Goal: Task Accomplishment & Management: Manage account settings

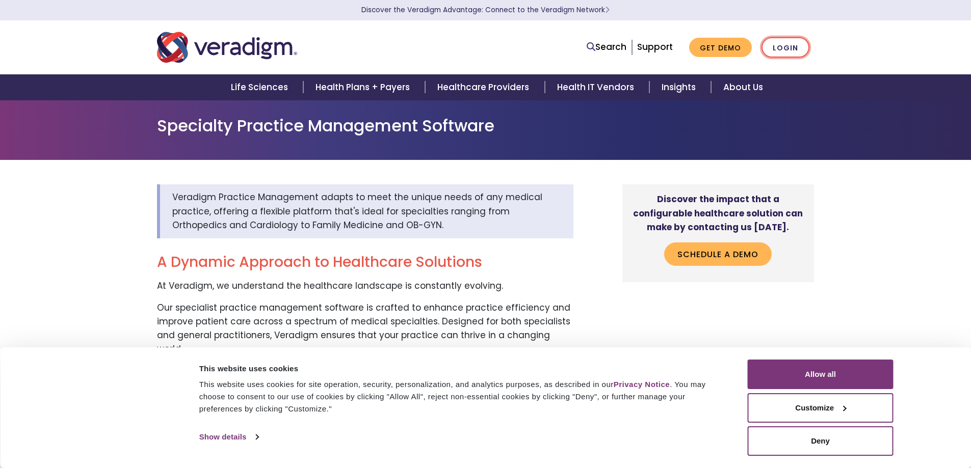
click at [779, 42] on link "Login" at bounding box center [785, 47] width 48 height 21
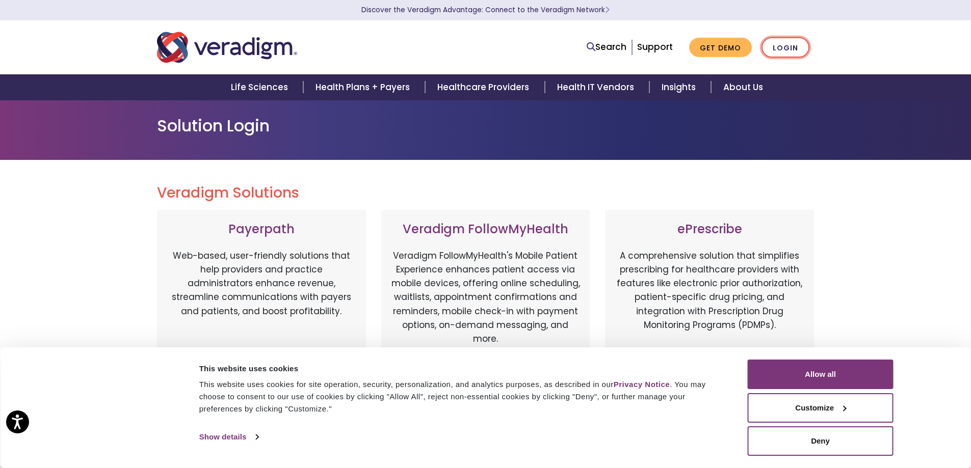
click at [783, 45] on link "Login" at bounding box center [785, 47] width 48 height 21
drag, startPoint x: 824, startPoint y: 376, endPoint x: 822, endPoint y: 370, distance: 6.4
click at [823, 376] on button "Allow all" at bounding box center [821, 375] width 146 height 30
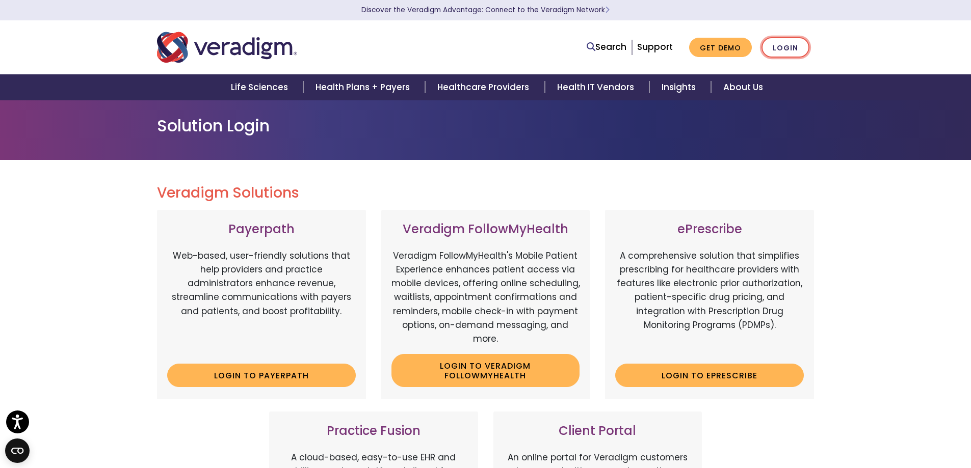
click at [768, 45] on link "Login" at bounding box center [785, 47] width 48 height 21
click at [788, 50] on link "Login" at bounding box center [785, 47] width 48 height 21
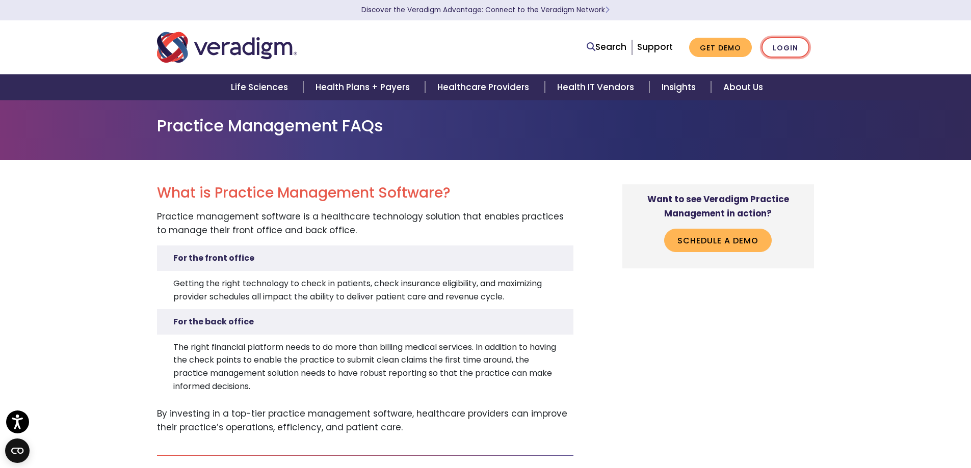
click at [798, 49] on link "Login" at bounding box center [785, 47] width 48 height 21
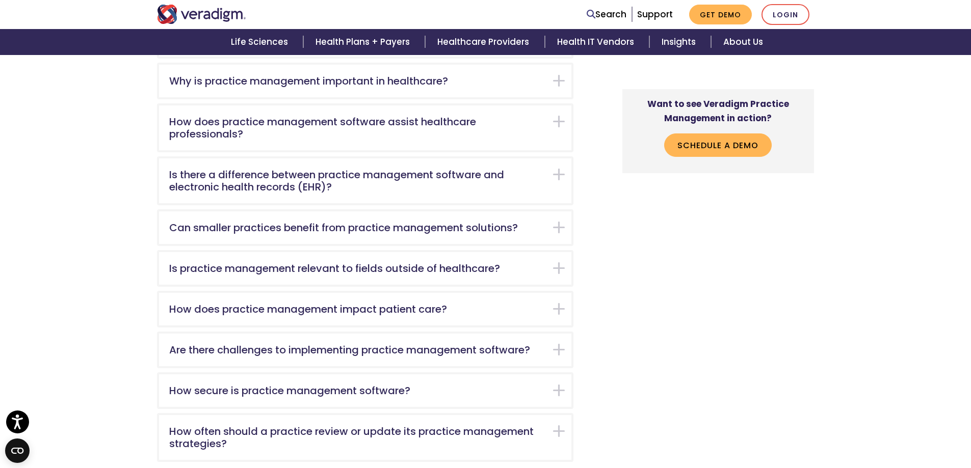
scroll to position [611, 0]
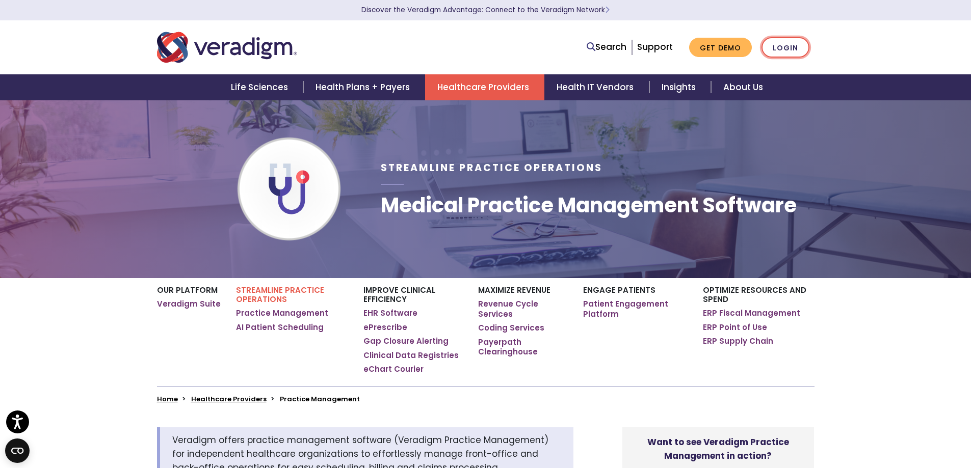
click at [794, 46] on link "Login" at bounding box center [785, 47] width 48 height 21
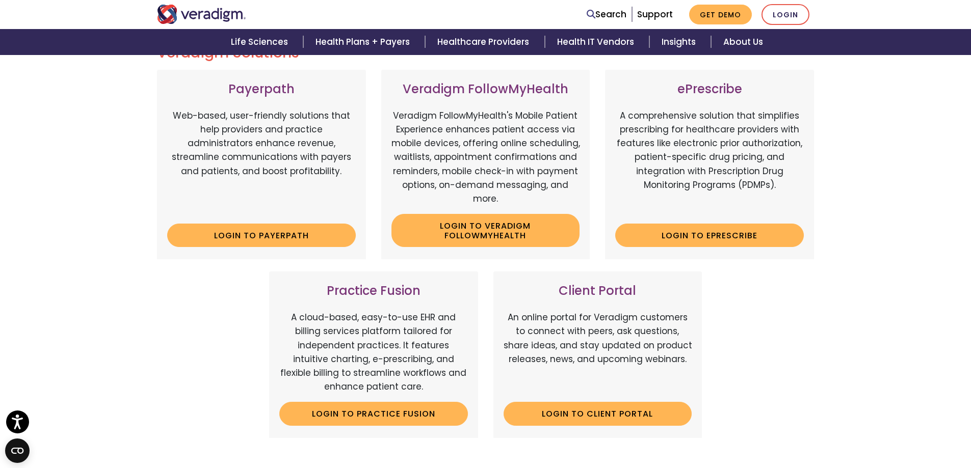
scroll to position [51, 0]
